Goal: Task Accomplishment & Management: Manage account settings

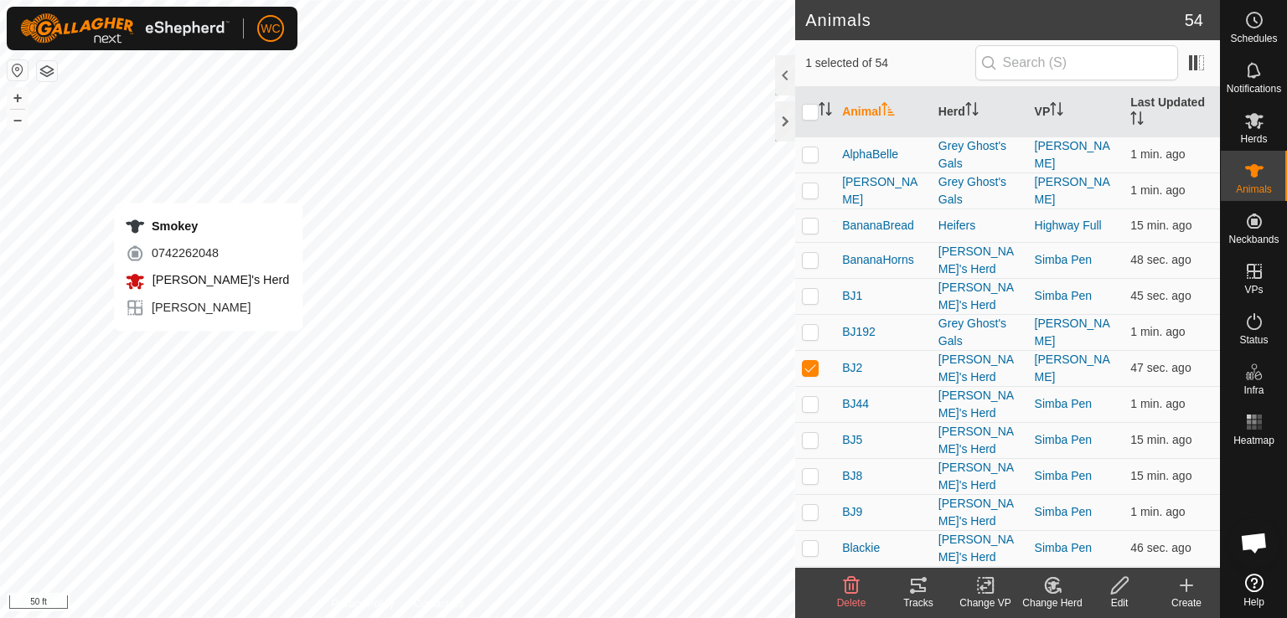
click at [208, 348] on div "Smokey 0742262048 [PERSON_NAME]'s Herd Payton + – ⇧ i 50 ft" at bounding box center [397, 309] width 795 height 618
checkbox input "true"
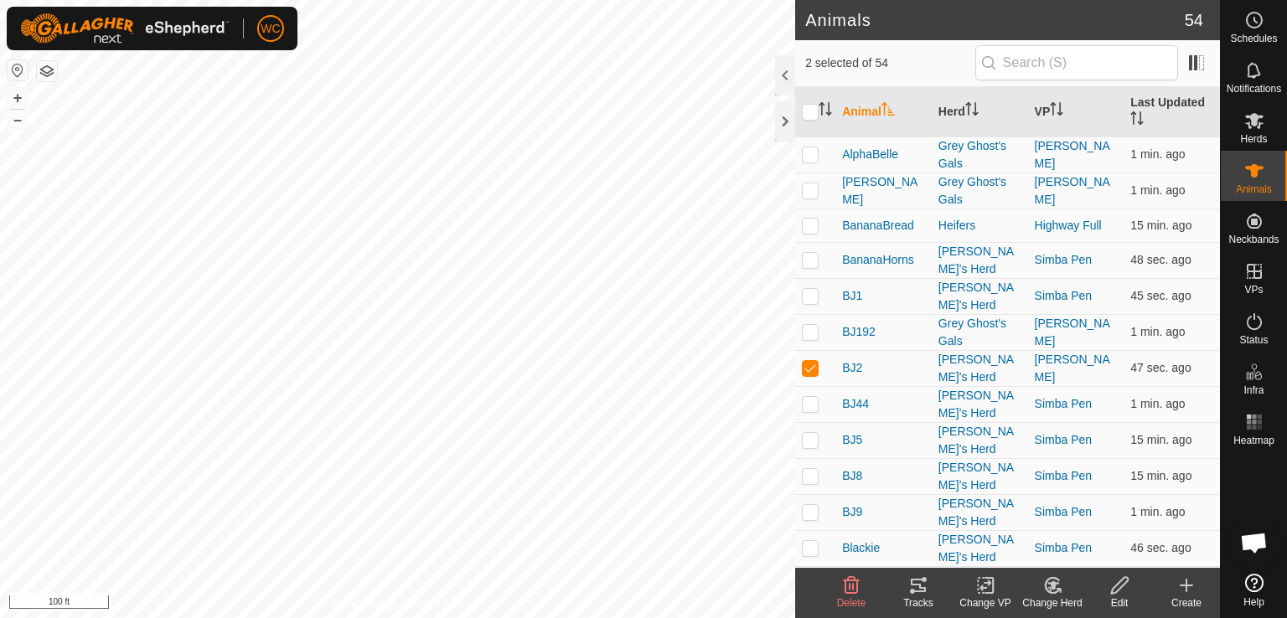
click at [651, 398] on div "BJ2 0125614125 [PERSON_NAME]'s Herd Payton + – ⇧ i 100 ft" at bounding box center [397, 309] width 795 height 618
click at [607, 360] on div "W5 1960994414 [PERSON_NAME]'s Herd Payton + – ⇧ i 200 ft" at bounding box center [397, 309] width 795 height 618
checkbox input "true"
click at [624, 343] on div "W1 2132629197 [PERSON_NAME]'s Herd Payton + – ⇧ i 200 ft" at bounding box center [397, 309] width 795 height 618
checkbox input "true"
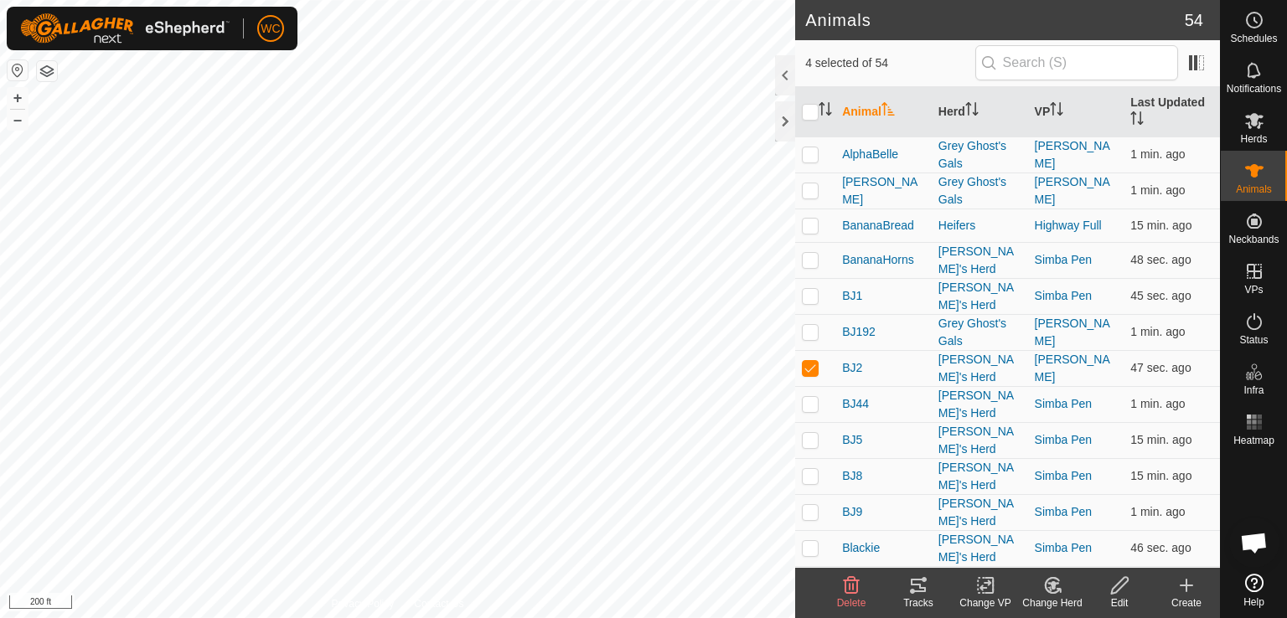
click at [1052, 584] on icon at bounding box center [1053, 585] width 12 height 8
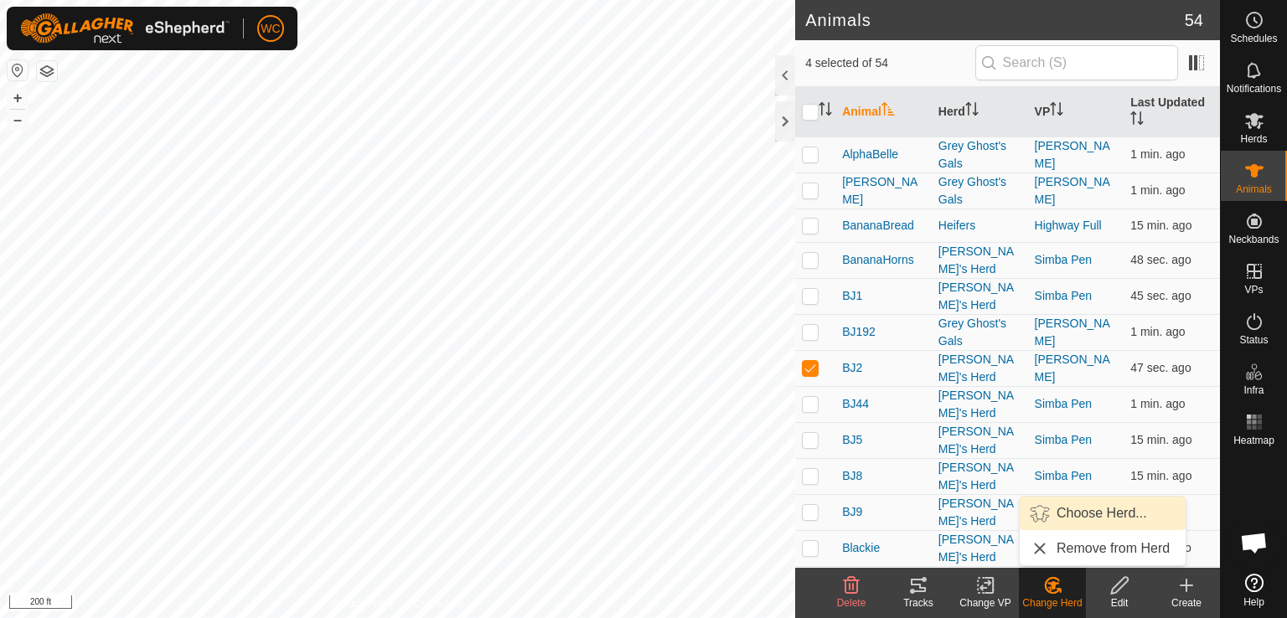
click at [1099, 514] on link "Choose Herd..." at bounding box center [1103, 514] width 166 height 34
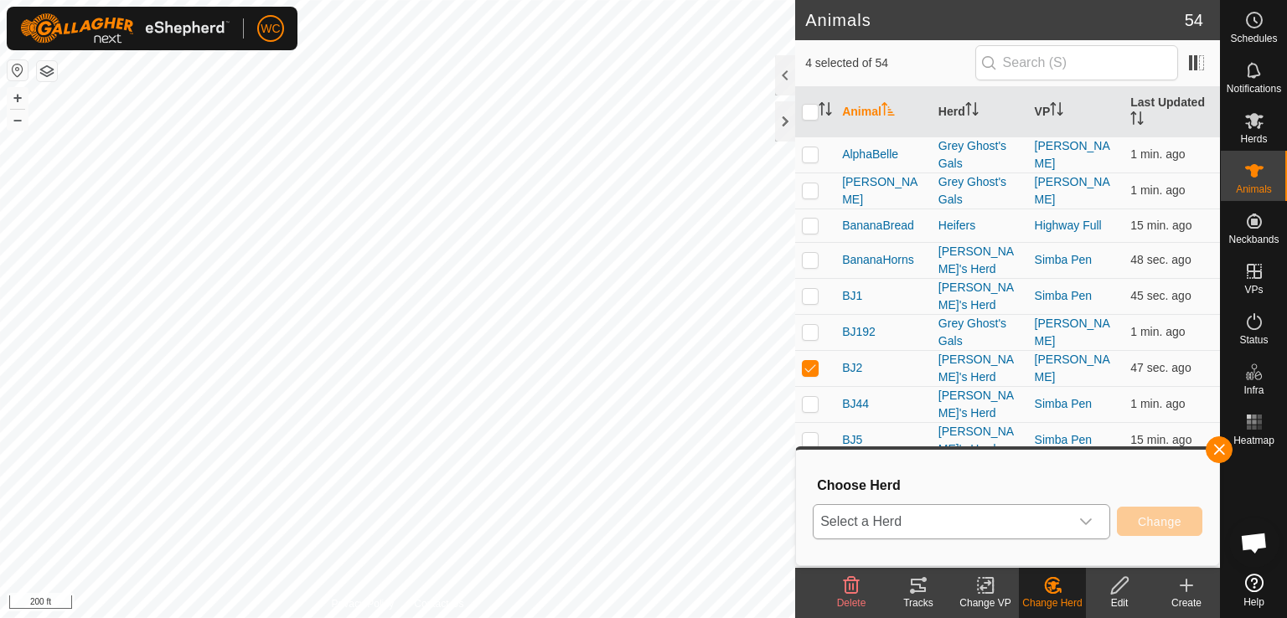
click at [1086, 524] on icon "dropdown trigger" at bounding box center [1086, 522] width 12 height 7
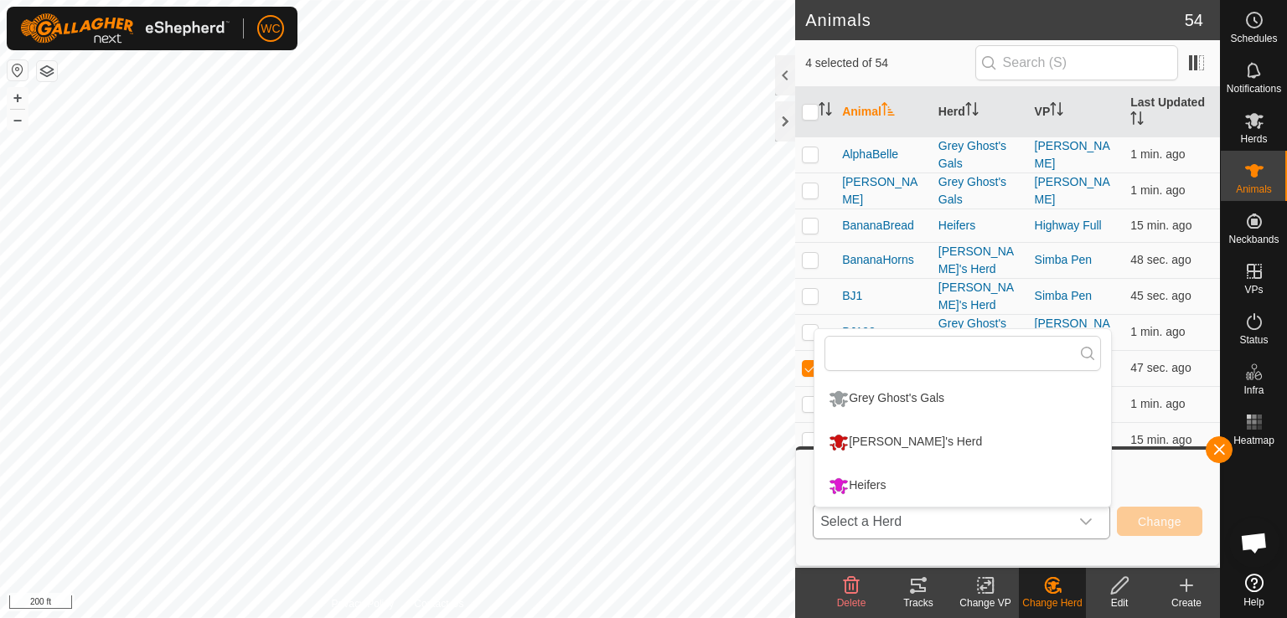
click at [1086, 524] on icon "dropdown trigger" at bounding box center [1086, 522] width 12 height 7
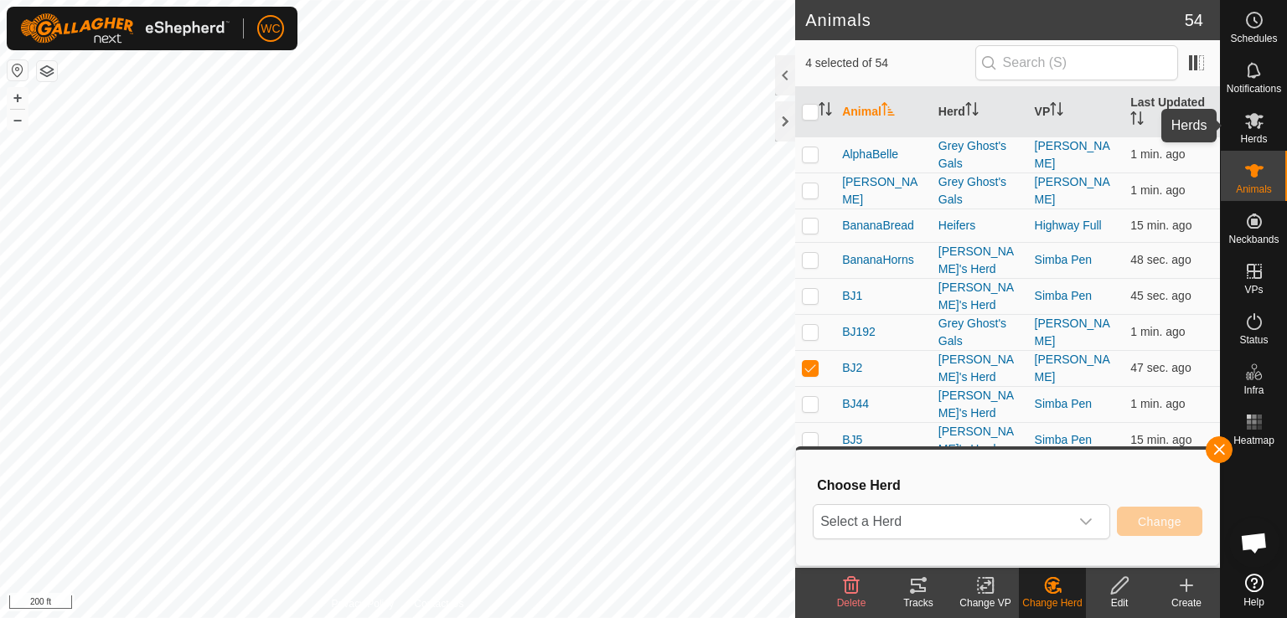
click at [1250, 137] on span "Herds" at bounding box center [1253, 139] width 27 height 10
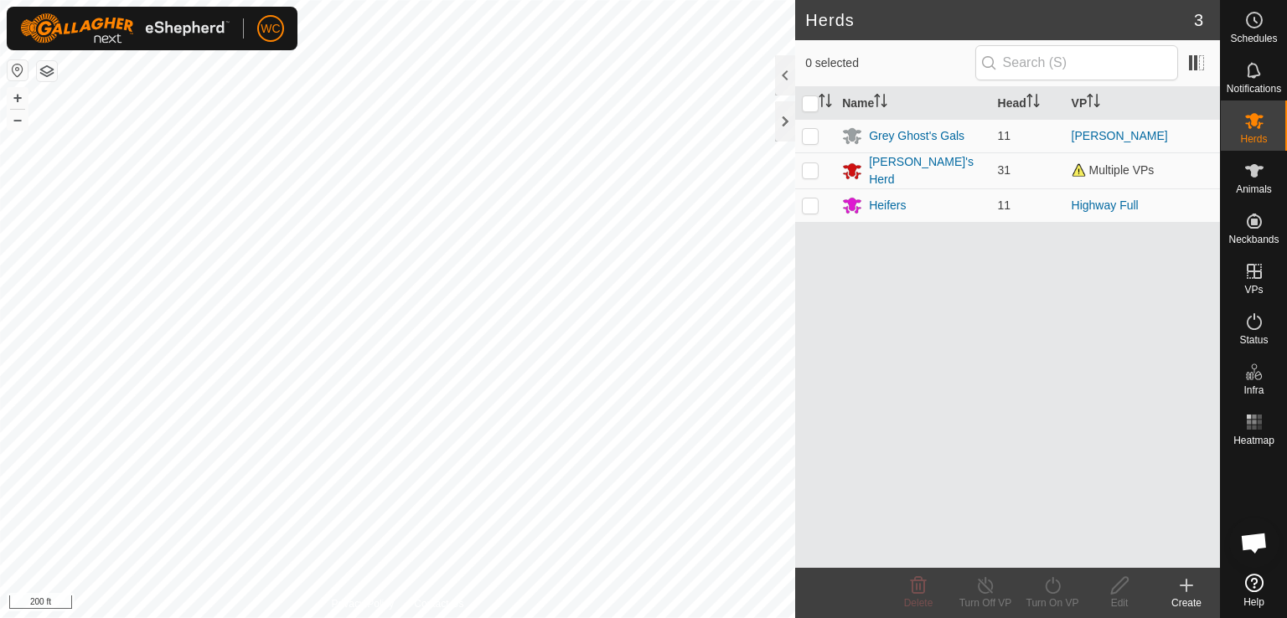
click at [1185, 601] on div "Create" at bounding box center [1186, 603] width 67 height 15
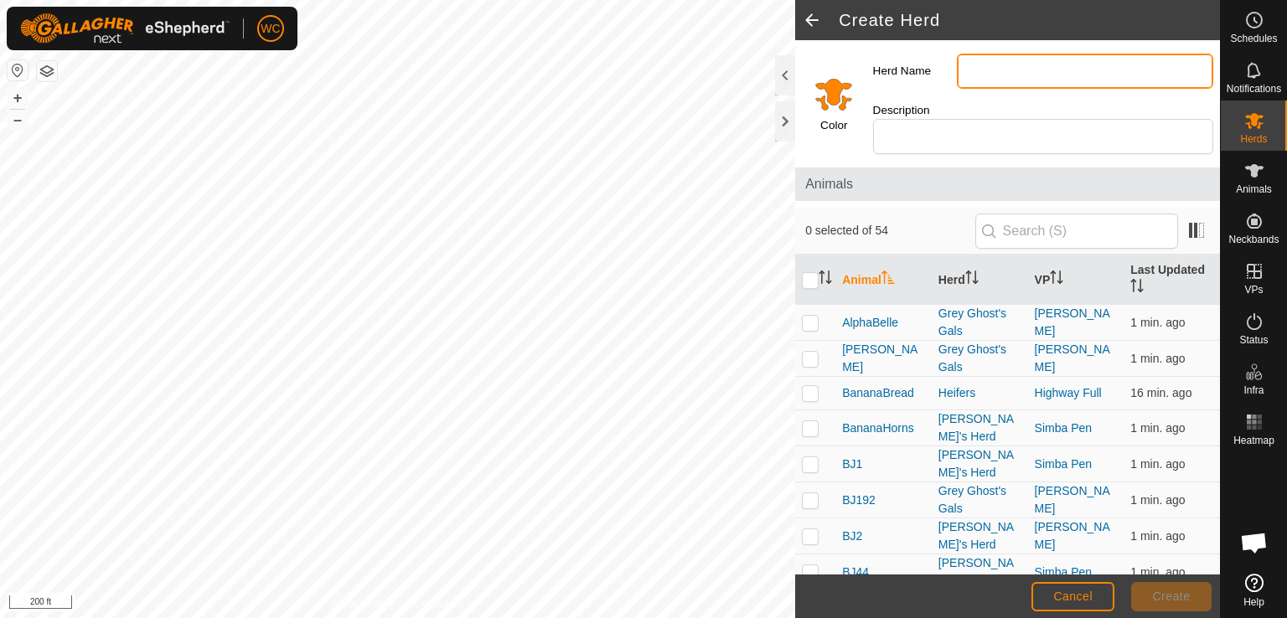
click at [1013, 65] on input "Herd Name" at bounding box center [1085, 71] width 256 height 35
type input "[GEOGRAPHIC_DATA]"
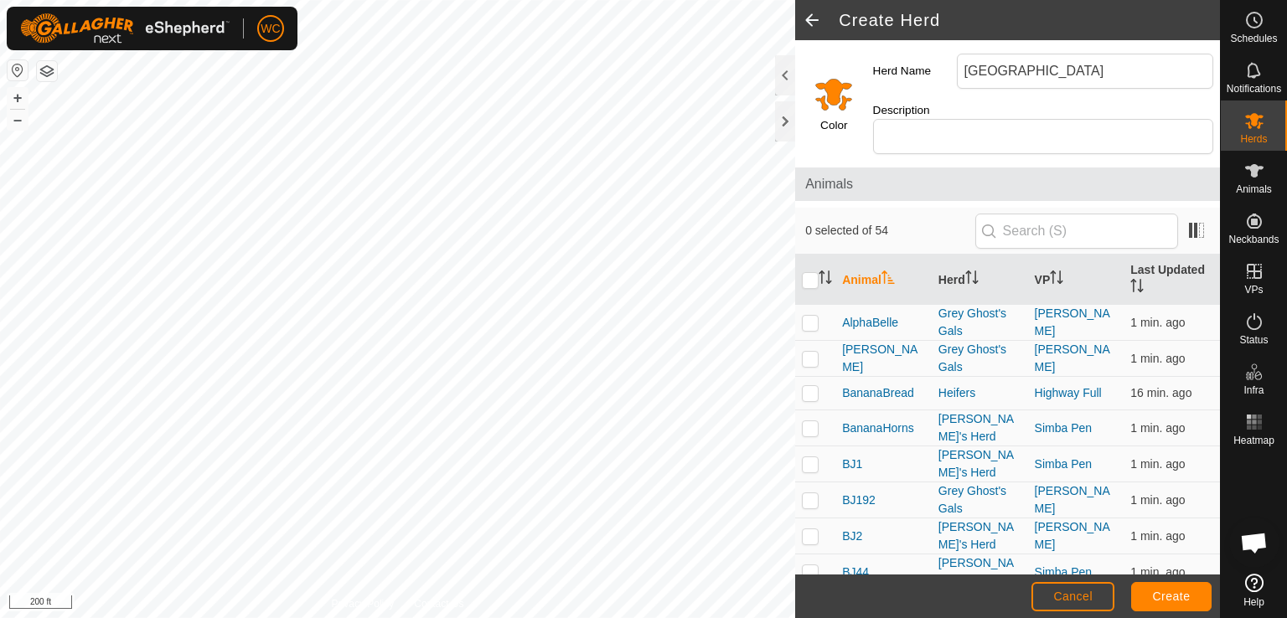
click at [838, 88] on input "Select a color" at bounding box center [833, 94] width 40 height 40
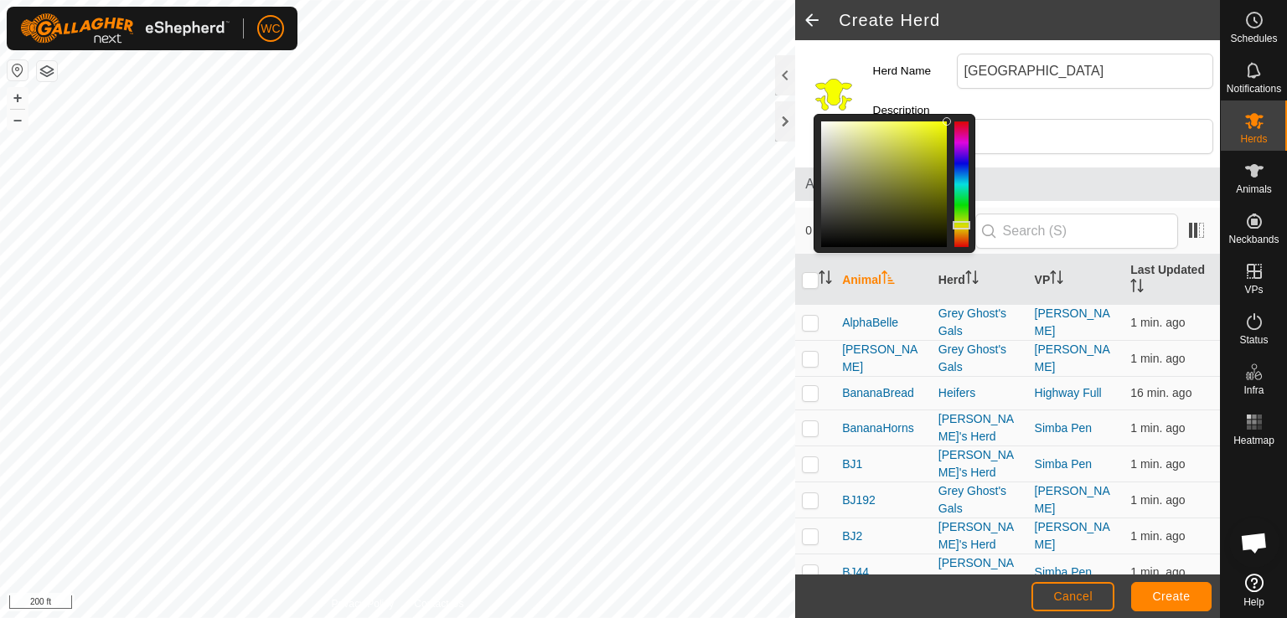
drag, startPoint x: 959, startPoint y: 229, endPoint x: 959, endPoint y: 216, distance: 12.6
click at [959, 221] on div at bounding box center [962, 225] width 18 height 8
click at [922, 138] on div at bounding box center [884, 184] width 126 height 126
click at [916, 121] on div at bounding box center [884, 184] width 126 height 126
click at [932, 124] on div at bounding box center [884, 184] width 126 height 126
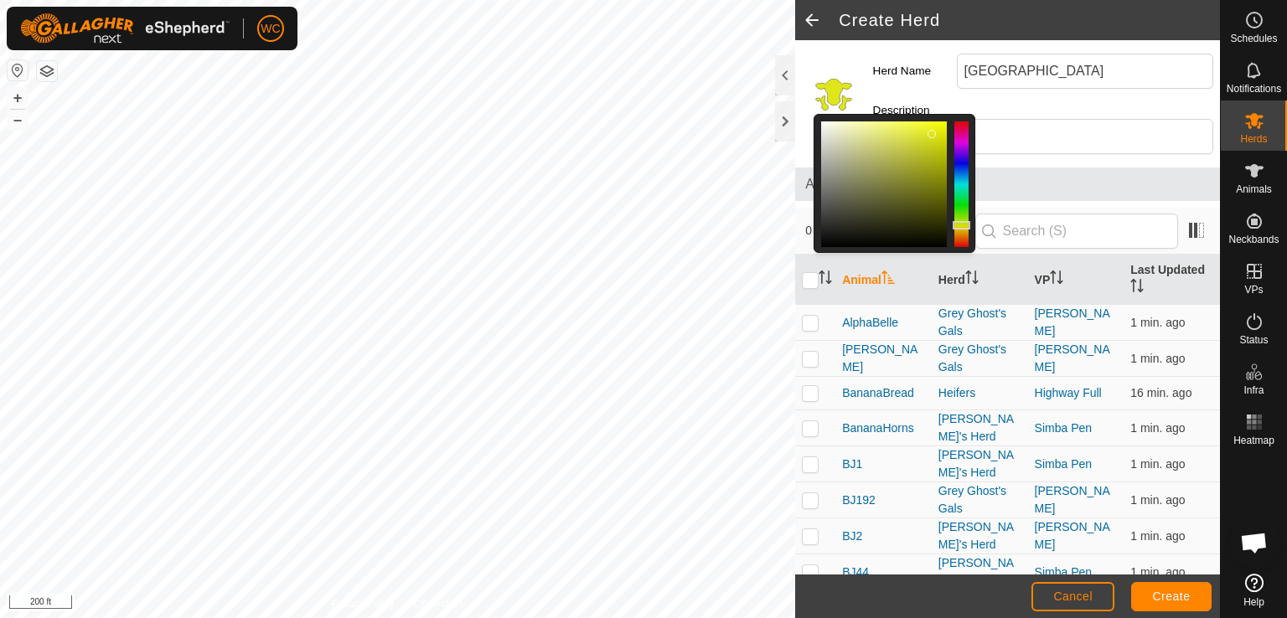
click at [922, 121] on div at bounding box center [884, 184] width 126 height 126
click at [1085, 119] on input "Description" at bounding box center [1043, 136] width 340 height 35
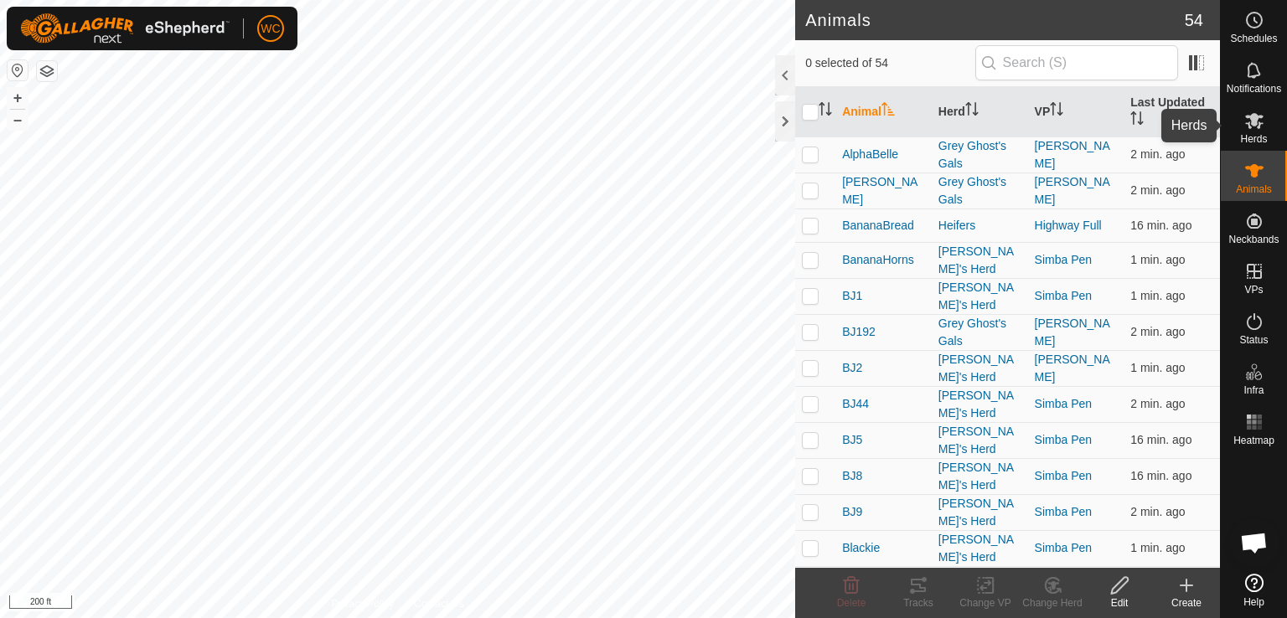
click at [1259, 121] on icon at bounding box center [1254, 121] width 20 height 20
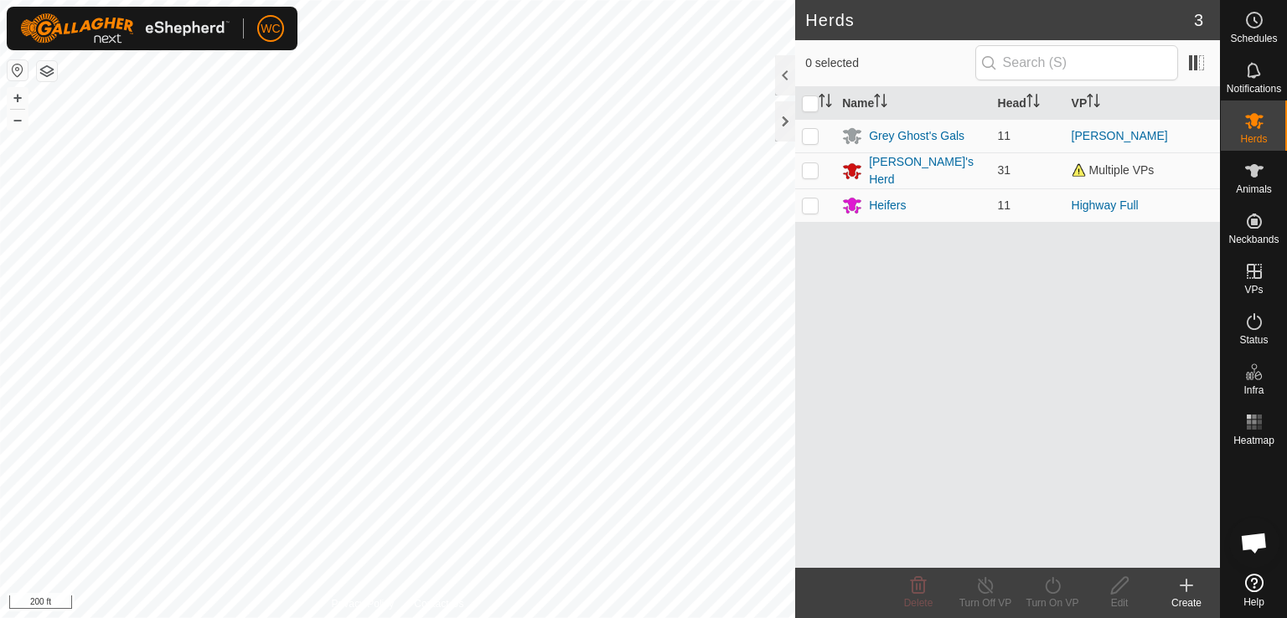
click at [1179, 592] on icon at bounding box center [1186, 586] width 20 height 20
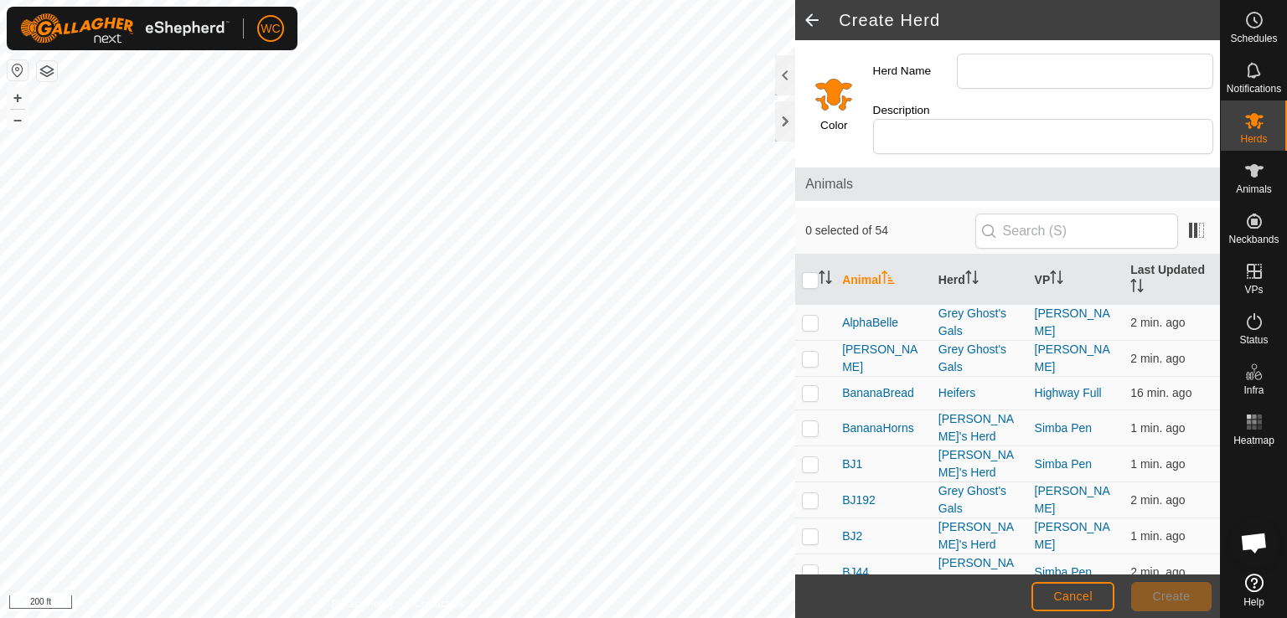
click at [834, 75] on input "Select a color" at bounding box center [833, 94] width 40 height 40
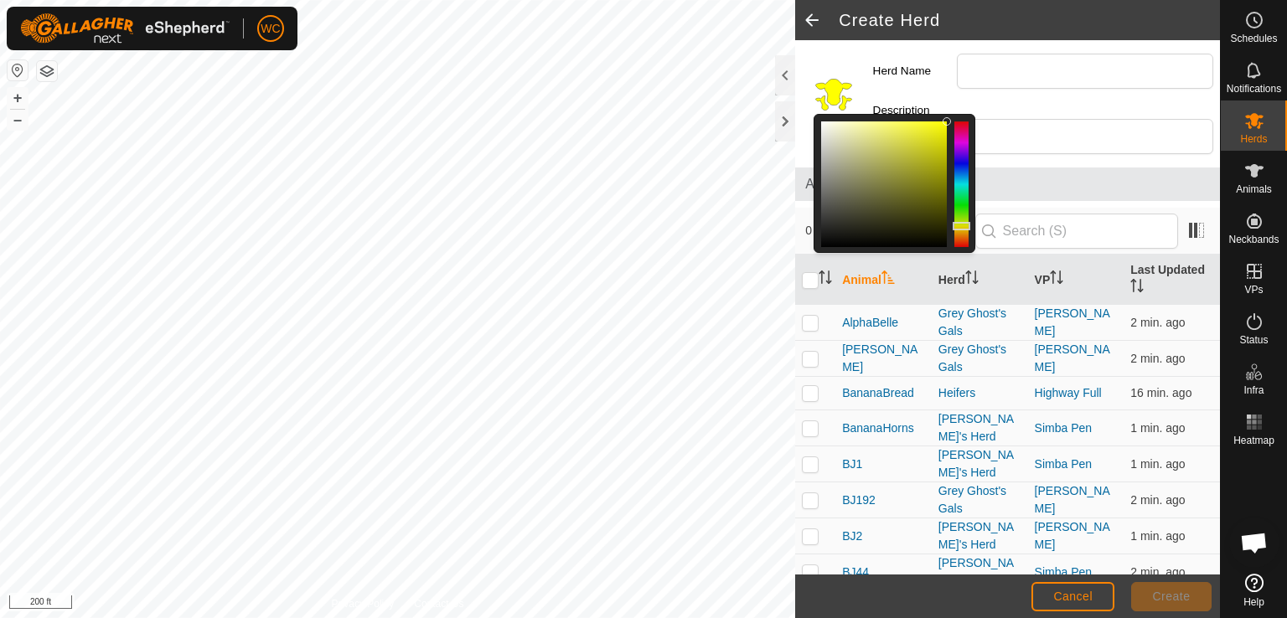
click at [962, 217] on div at bounding box center [961, 184] width 14 height 126
click at [906, 126] on div at bounding box center [884, 184] width 126 height 126
click at [912, 122] on div at bounding box center [884, 184] width 126 height 126
click at [1045, 70] on input "Herd Name" at bounding box center [1085, 71] width 256 height 35
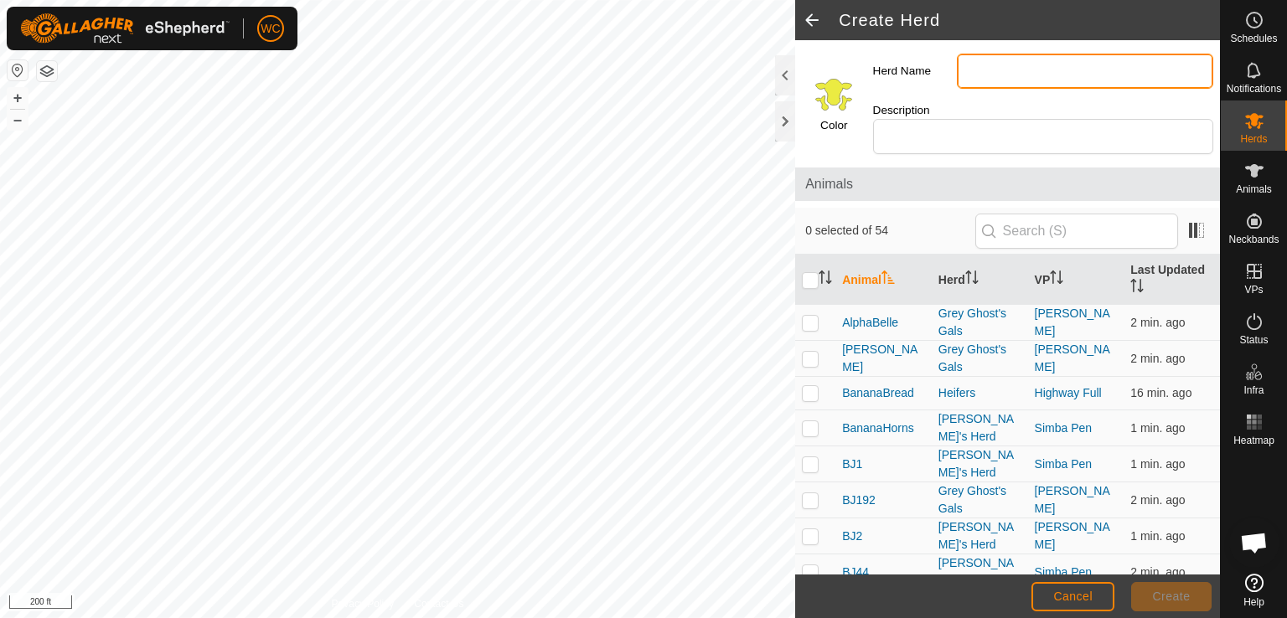
type input "[GEOGRAPHIC_DATA]"
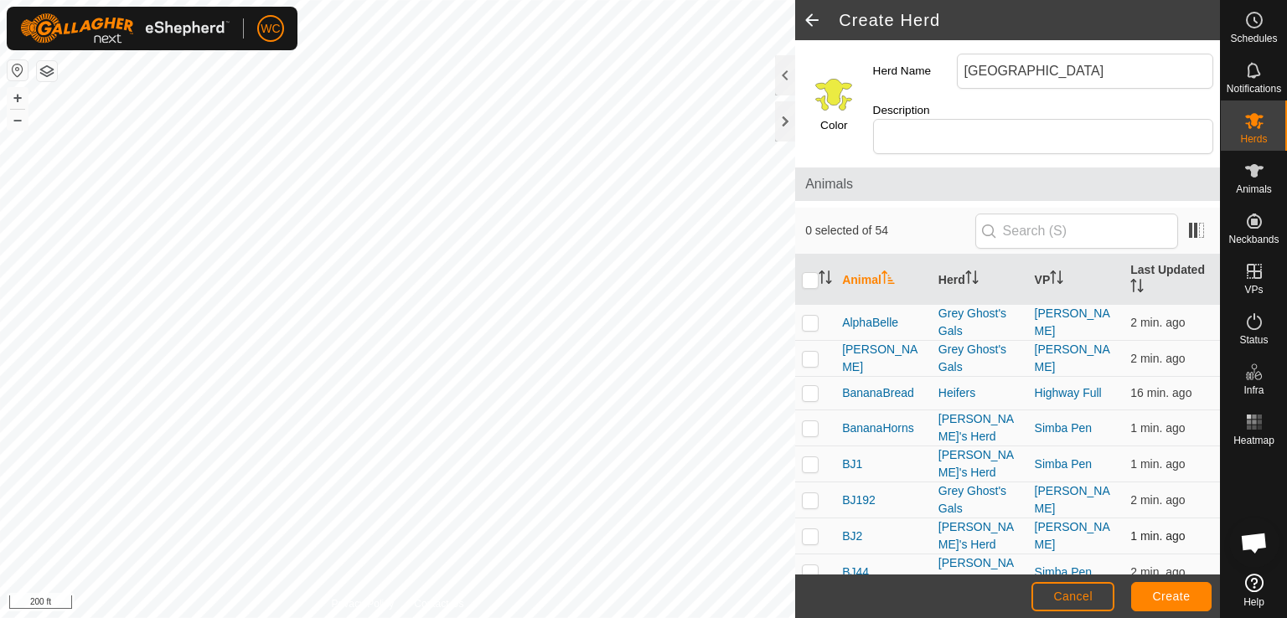
click at [813, 529] on p-checkbox at bounding box center [810, 535] width 17 height 13
checkbox input "true"
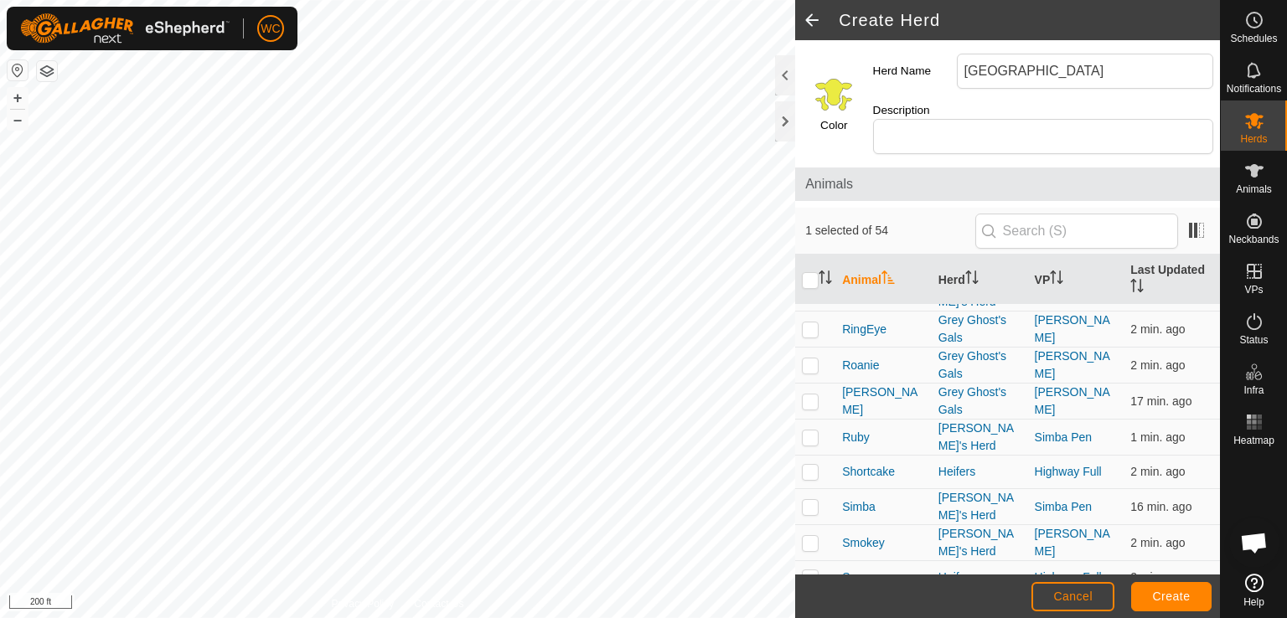
scroll to position [1281, 0]
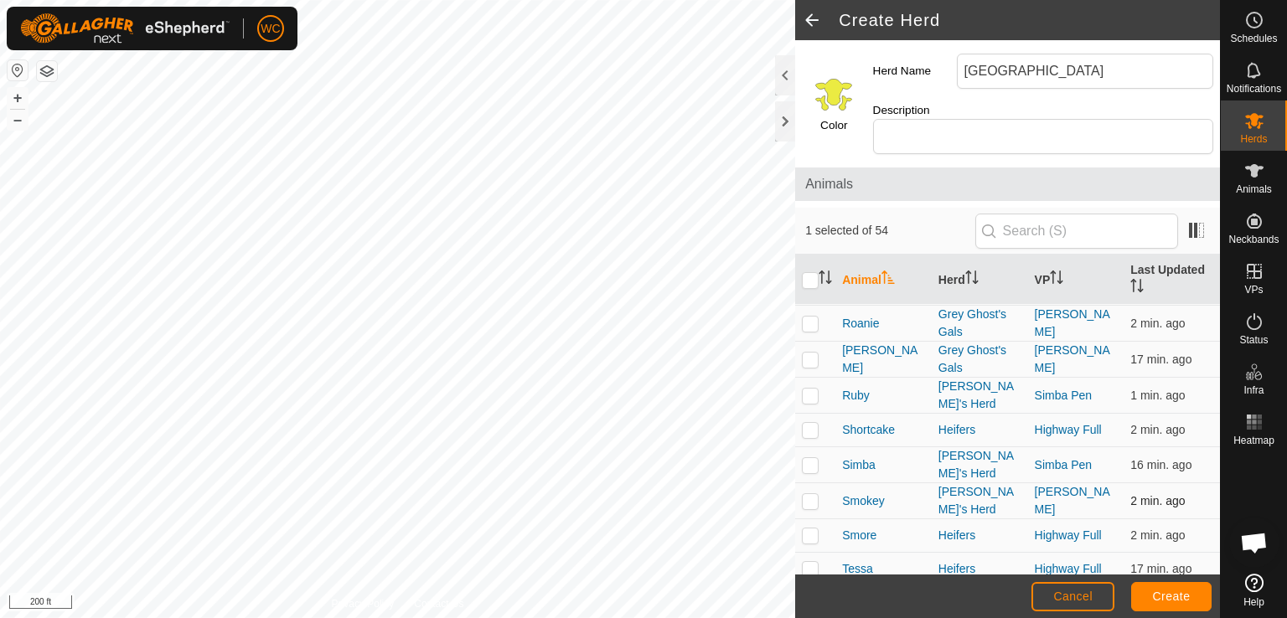
click at [815, 494] on p-checkbox at bounding box center [810, 500] width 17 height 13
checkbox input "true"
click at [1166, 585] on button "Create" at bounding box center [1171, 596] width 80 height 29
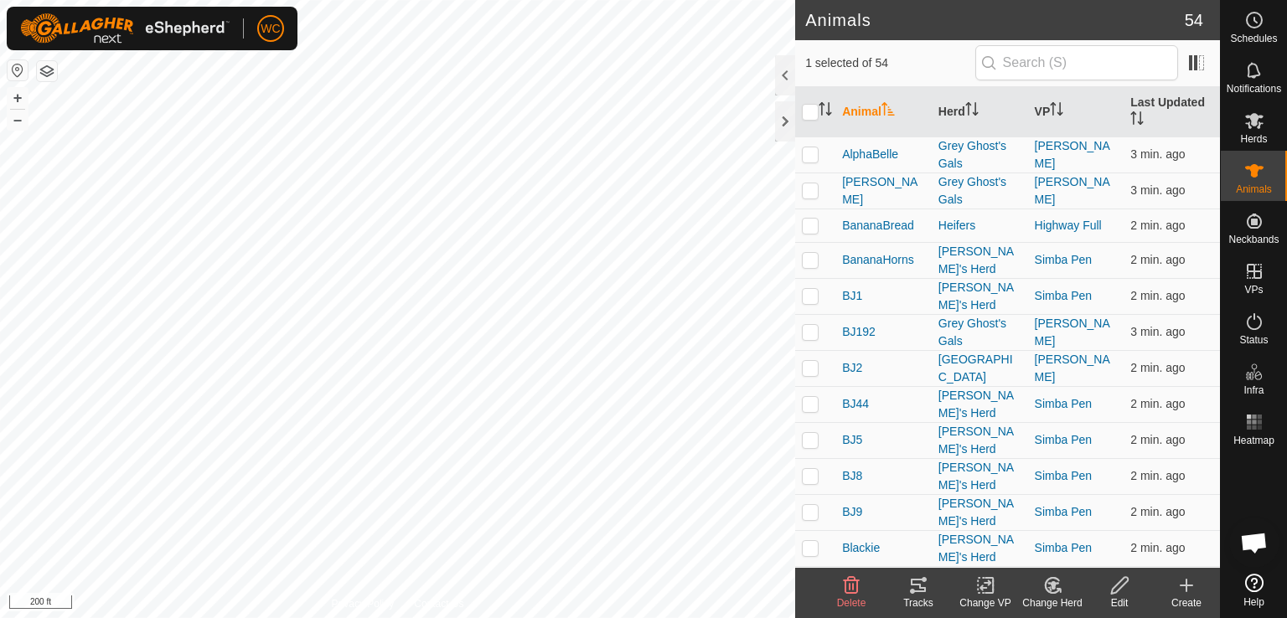
click at [1034, 582] on change-mob-svg-icon at bounding box center [1052, 586] width 67 height 20
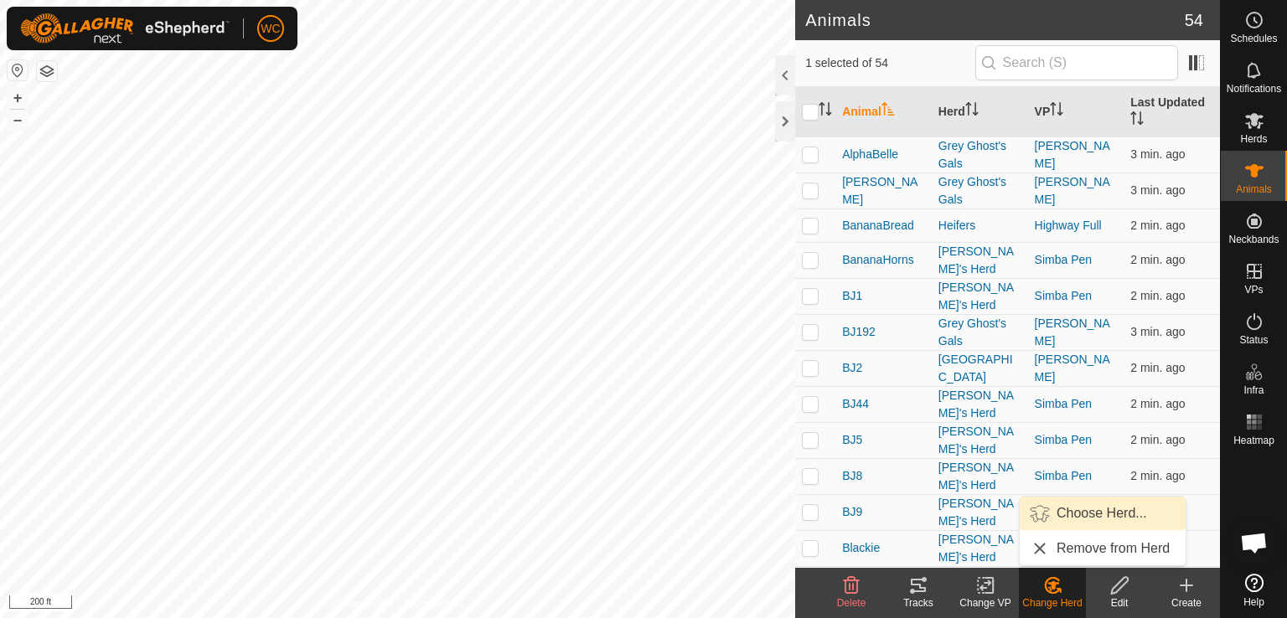
click at [1083, 514] on link "Choose Herd..." at bounding box center [1103, 514] width 166 height 34
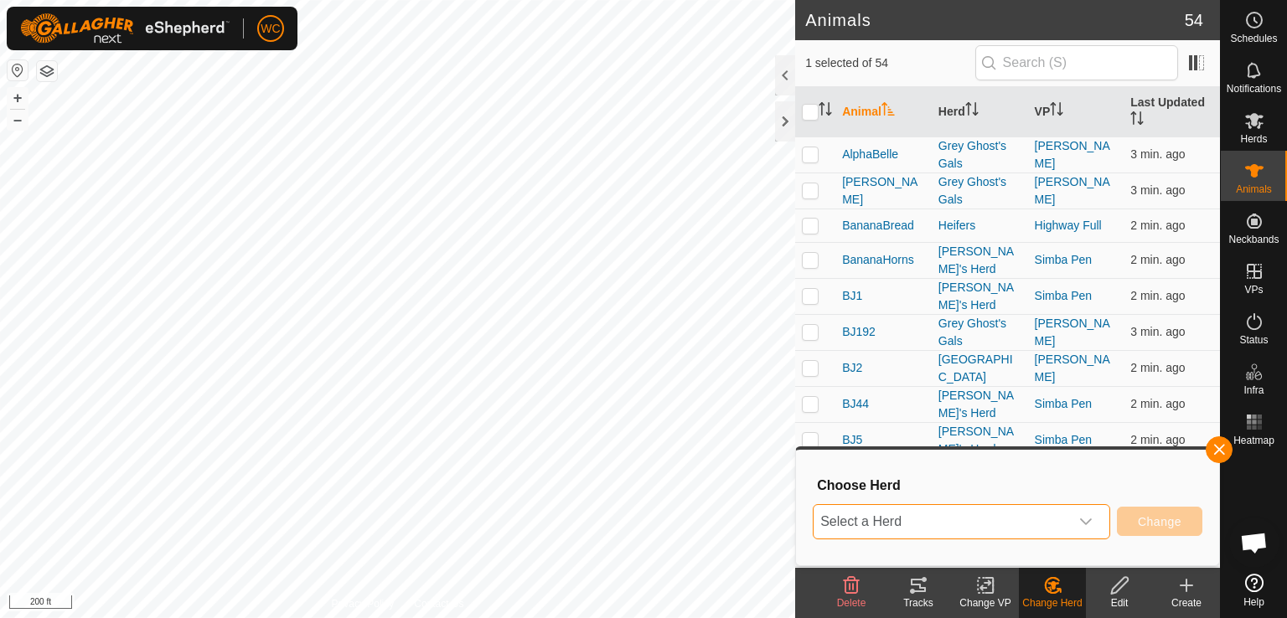
click at [993, 525] on span "Select a Herd" at bounding box center [941, 522] width 256 height 34
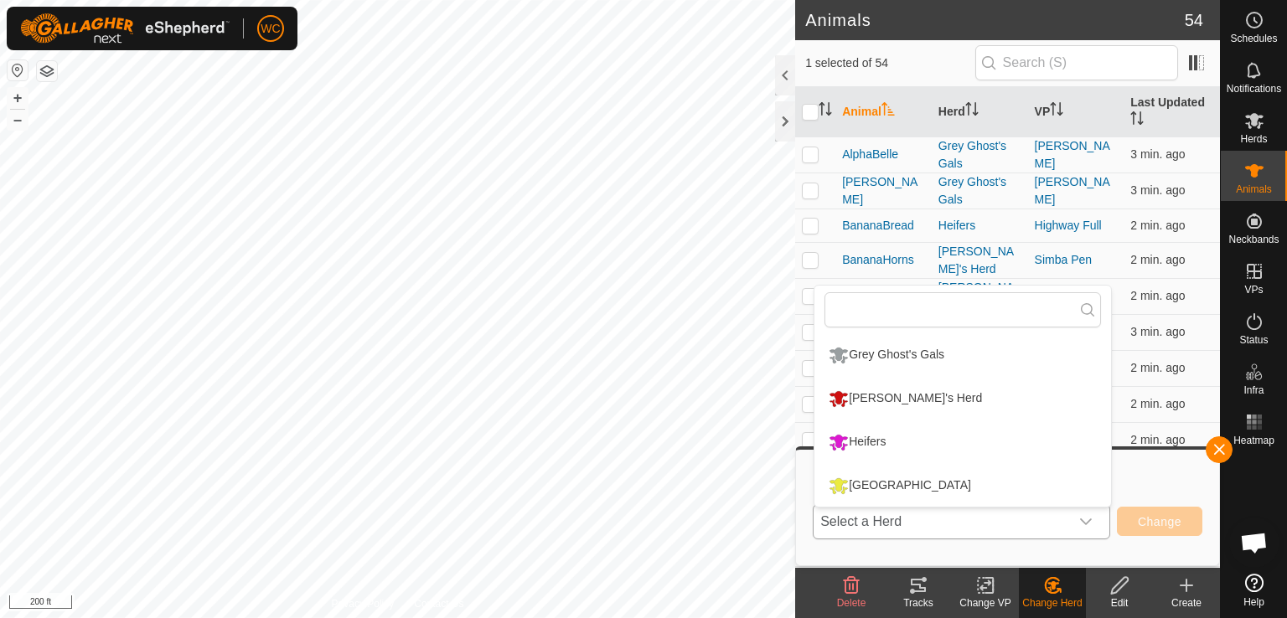
click at [931, 477] on li "[GEOGRAPHIC_DATA]" at bounding box center [962, 486] width 297 height 42
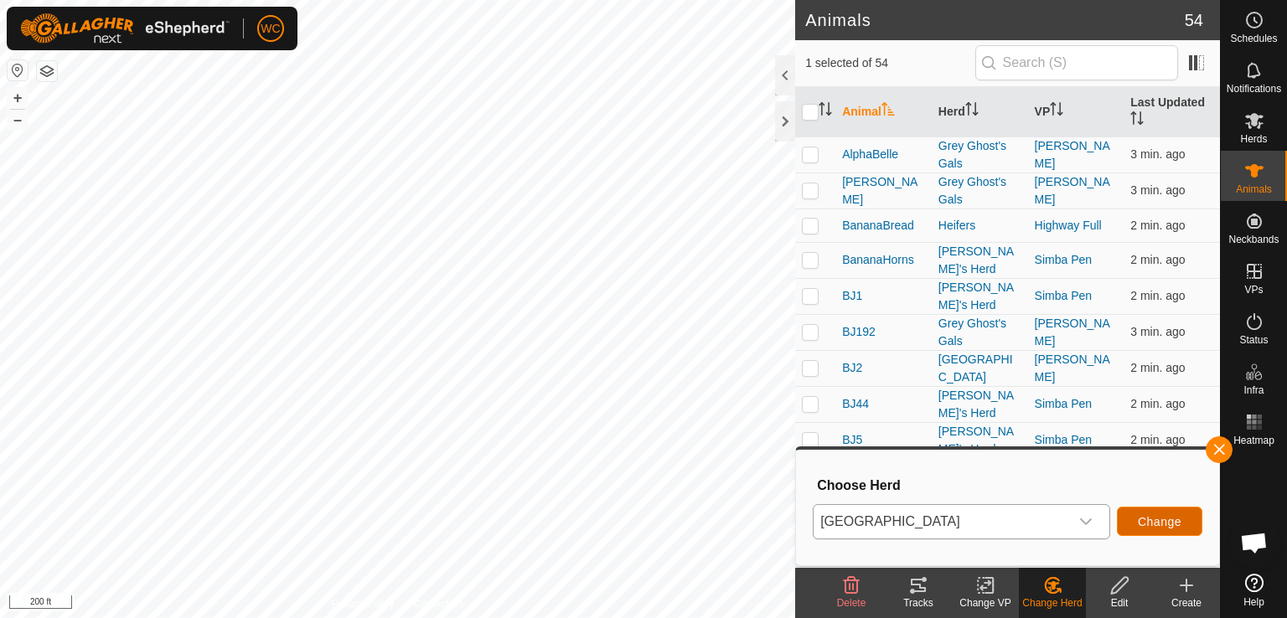
click at [1170, 534] on button "Change" at bounding box center [1159, 521] width 85 height 29
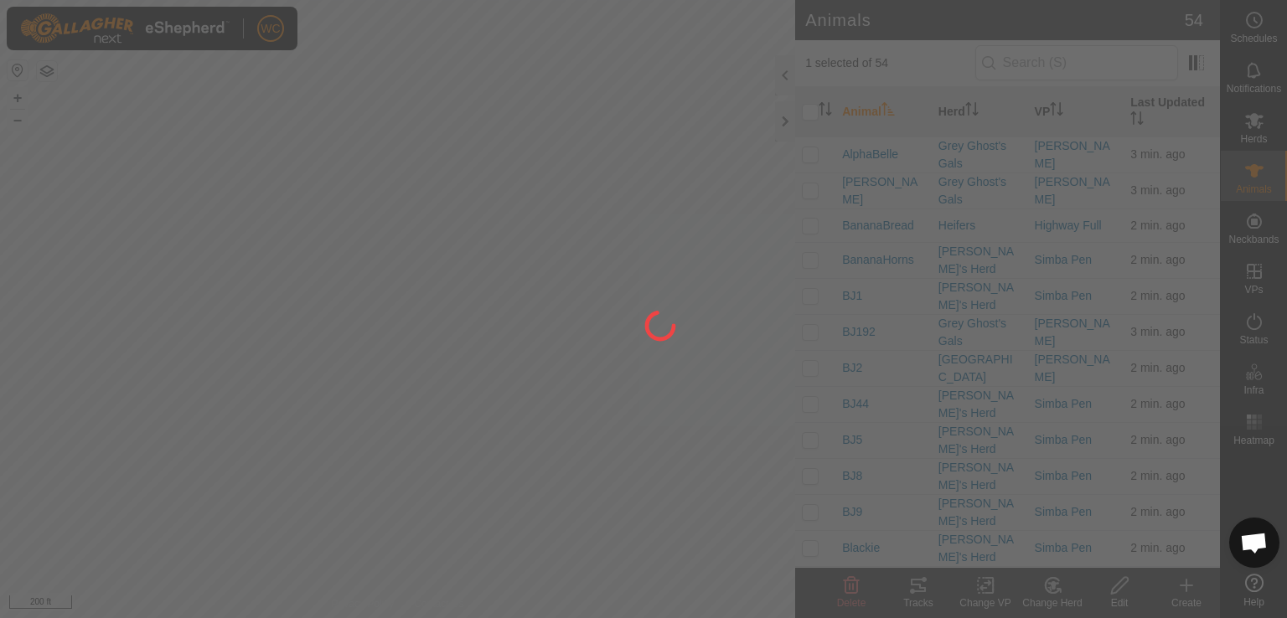
checkbox input "false"
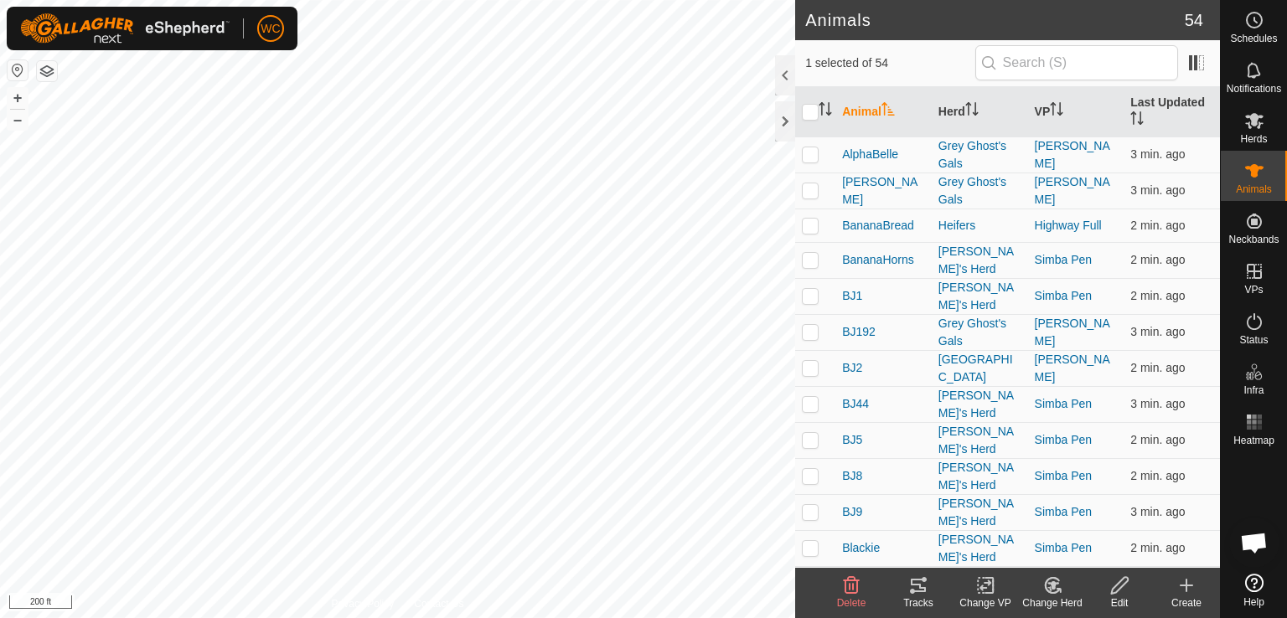
click at [1037, 587] on change-mob-svg-icon at bounding box center [1052, 586] width 67 height 20
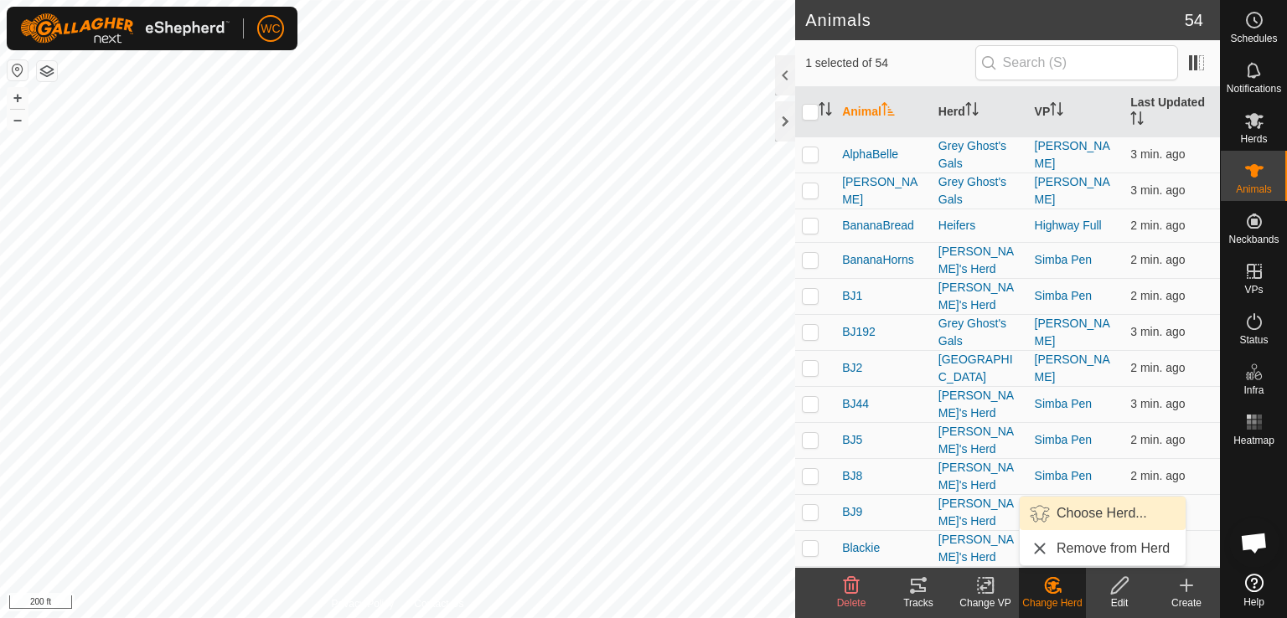
click at [1087, 509] on link "Choose Herd..." at bounding box center [1103, 514] width 166 height 34
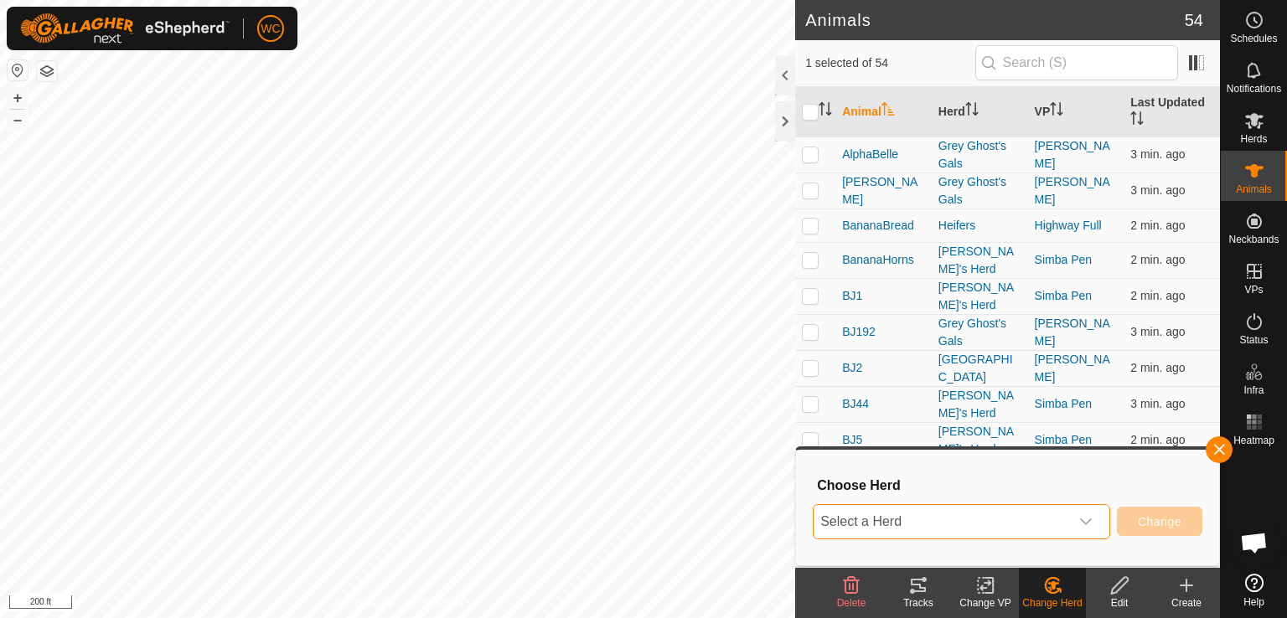
click at [998, 524] on span "Select a Herd" at bounding box center [941, 522] width 256 height 34
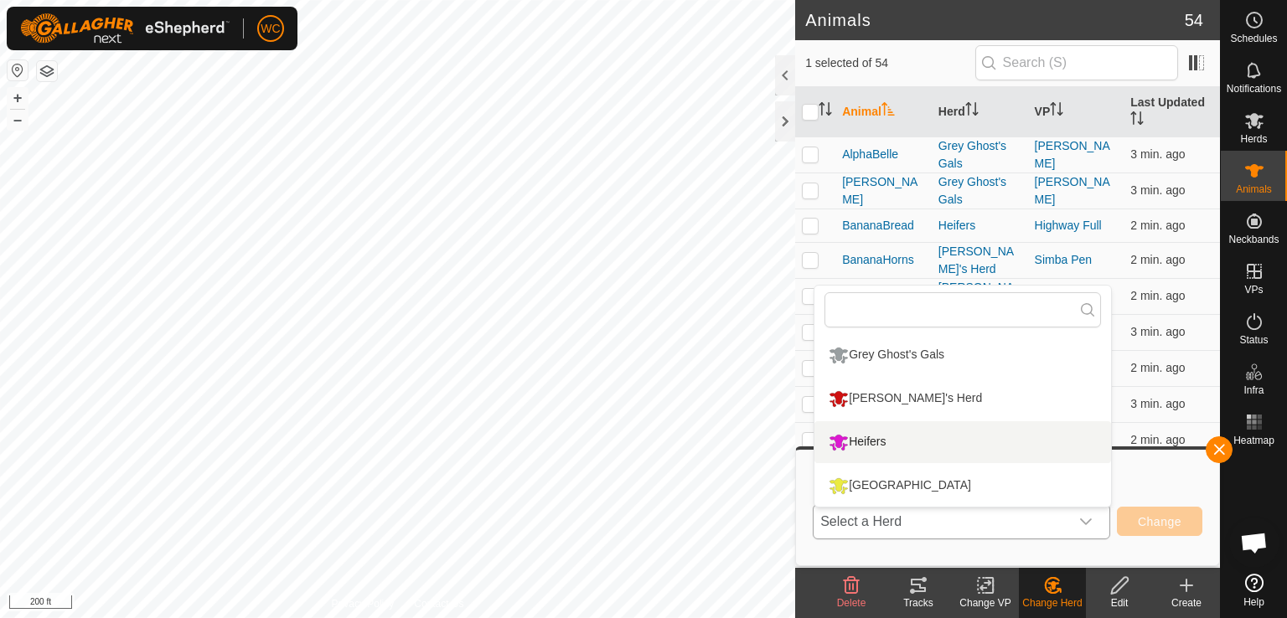
click at [911, 480] on li "[GEOGRAPHIC_DATA]" at bounding box center [962, 486] width 297 height 42
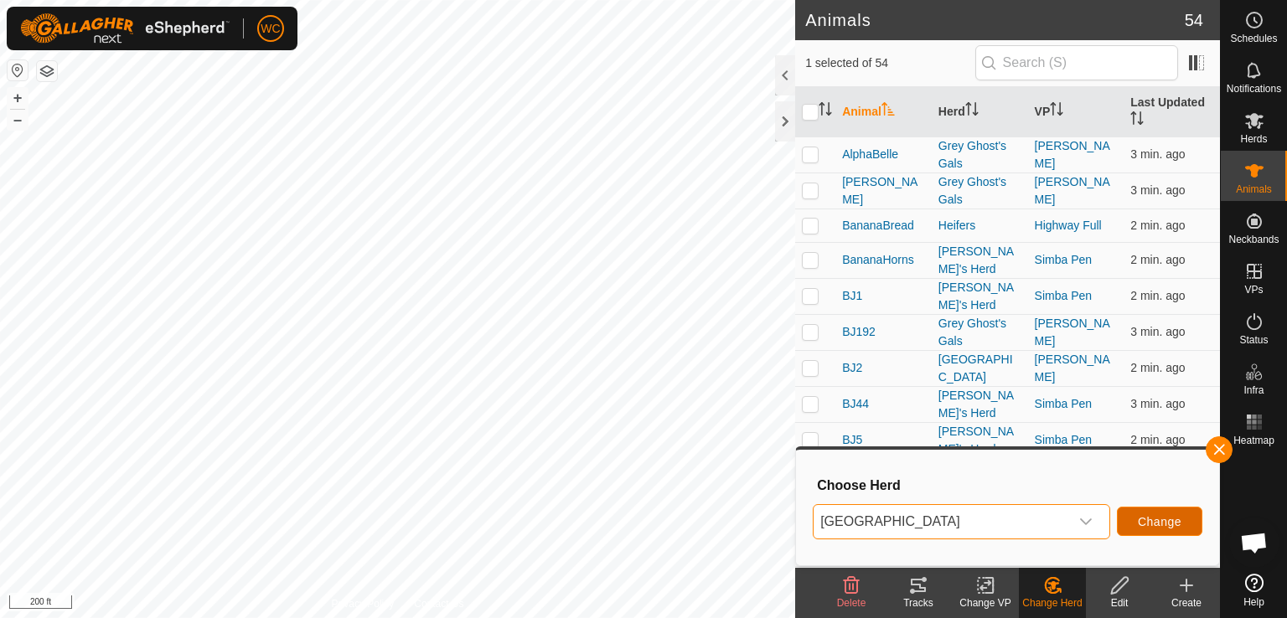
click at [1156, 523] on span "Change" at bounding box center [1160, 521] width 44 height 13
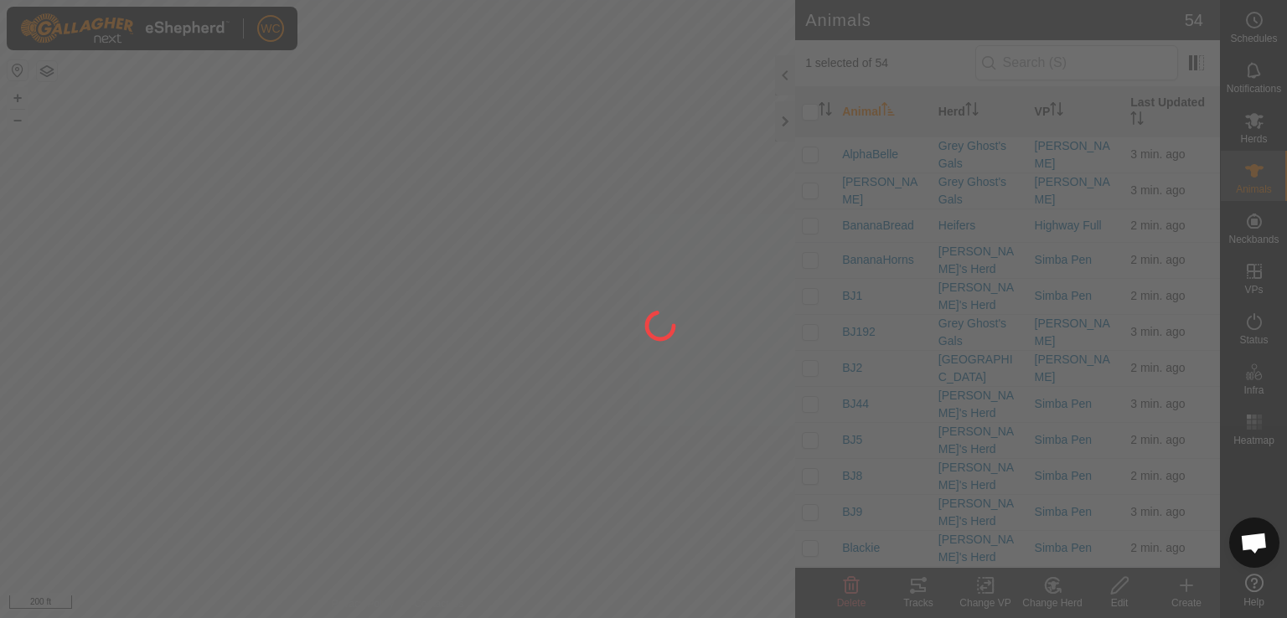
checkbox input "false"
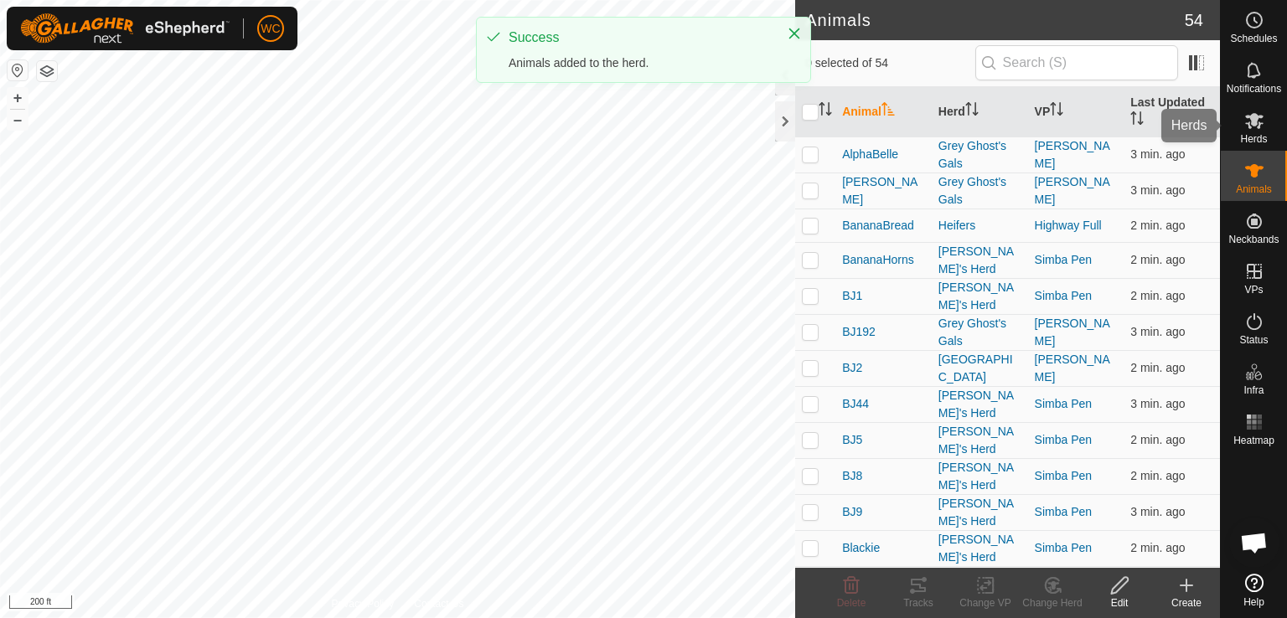
click at [1260, 118] on icon at bounding box center [1254, 121] width 18 height 16
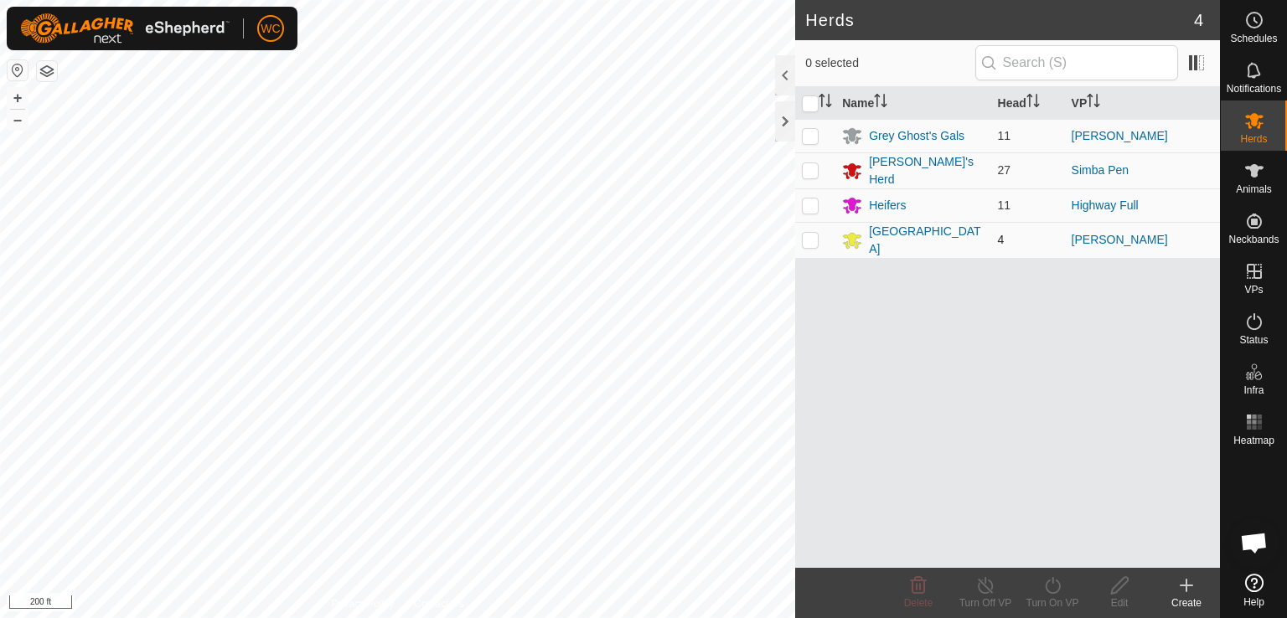
click at [811, 234] on p-checkbox at bounding box center [810, 239] width 17 height 13
checkbox input "true"
click at [905, 240] on div "[GEOGRAPHIC_DATA]" at bounding box center [926, 240] width 115 height 35
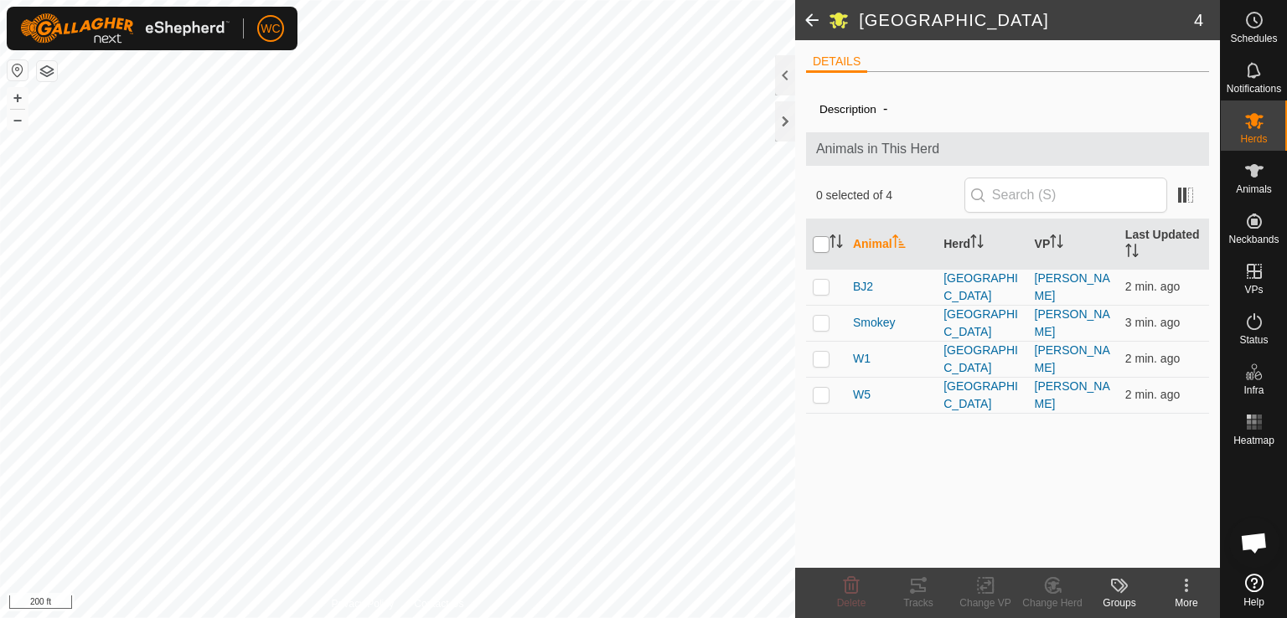
click at [817, 245] on input "checkbox" at bounding box center [821, 244] width 17 height 17
checkbox input "true"
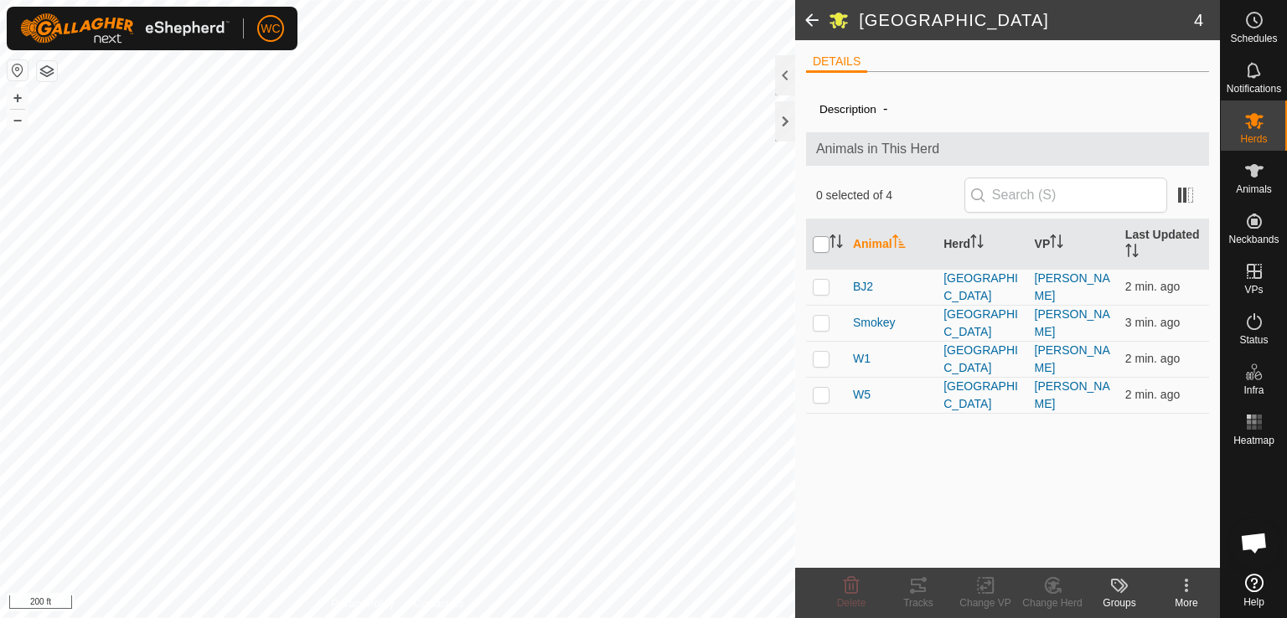
checkbox input "true"
click at [924, 585] on icon at bounding box center [918, 586] width 20 height 20
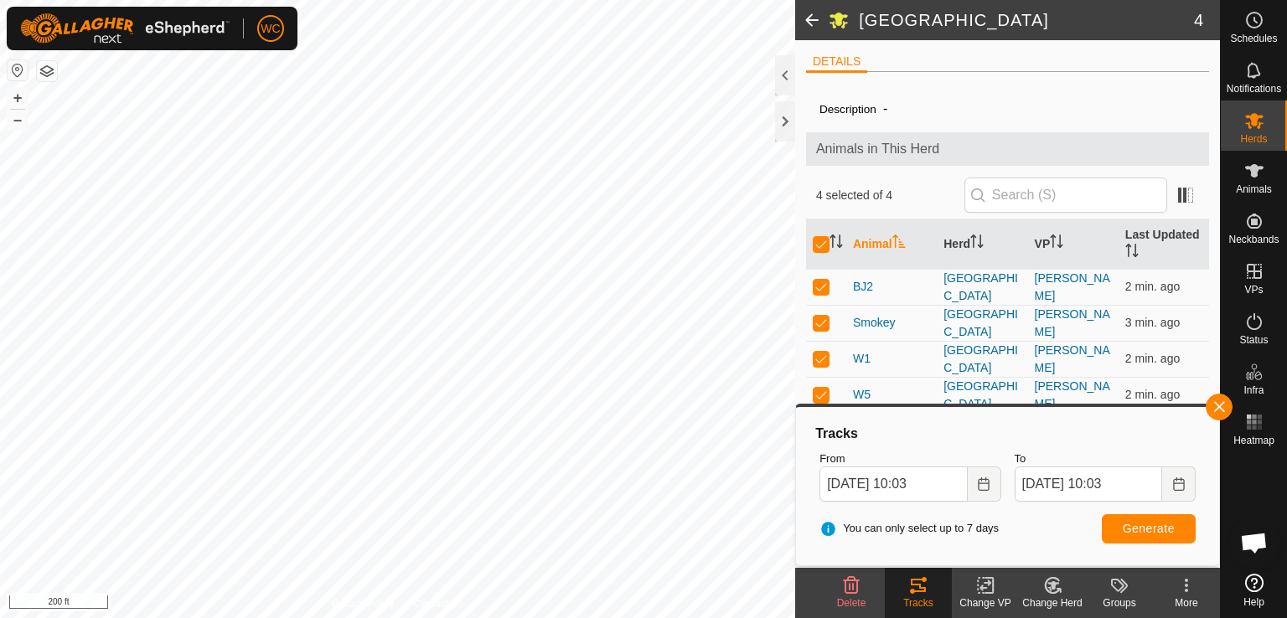
click at [808, 21] on span at bounding box center [812, 20] width 34 height 40
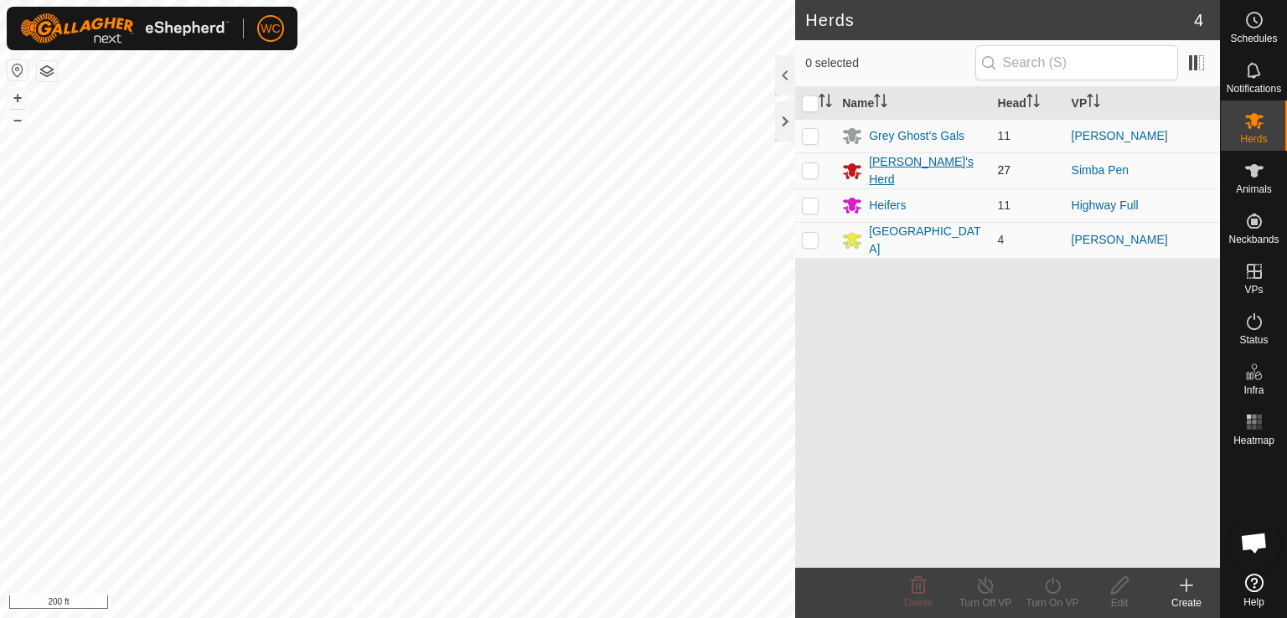
click at [897, 165] on div "[PERSON_NAME]'s Herd" at bounding box center [926, 170] width 115 height 35
